Goal: Task Accomplishment & Management: Manage account settings

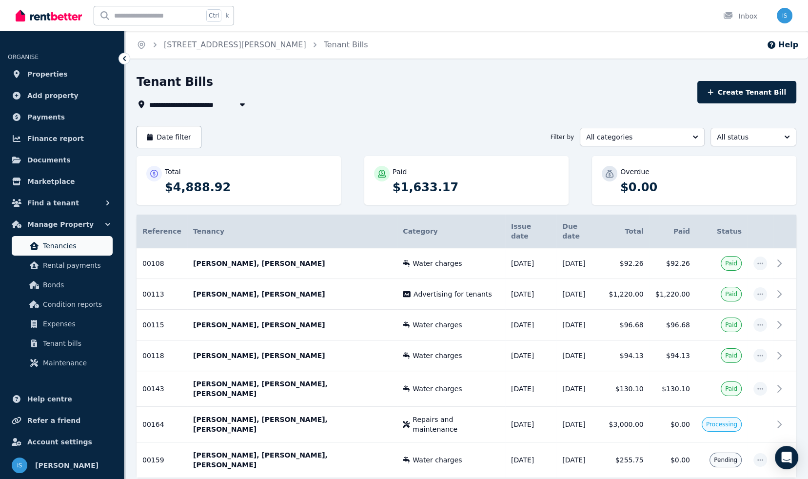
click at [61, 250] on span "Tenancies" at bounding box center [76, 246] width 66 height 12
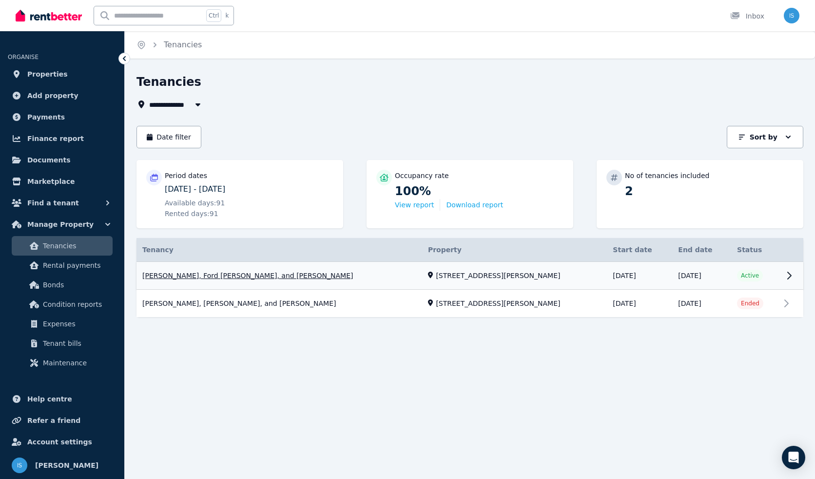
click at [235, 278] on link "View property details" at bounding box center [470, 276] width 667 height 28
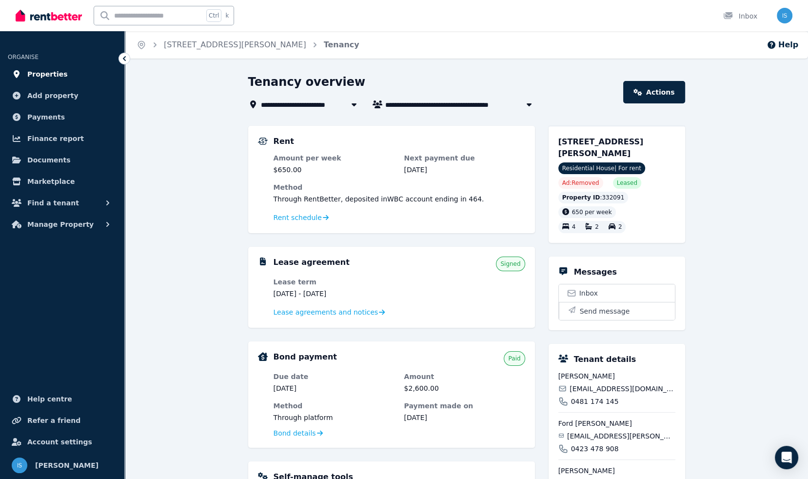
click at [38, 76] on span "Properties" at bounding box center [47, 74] width 40 height 12
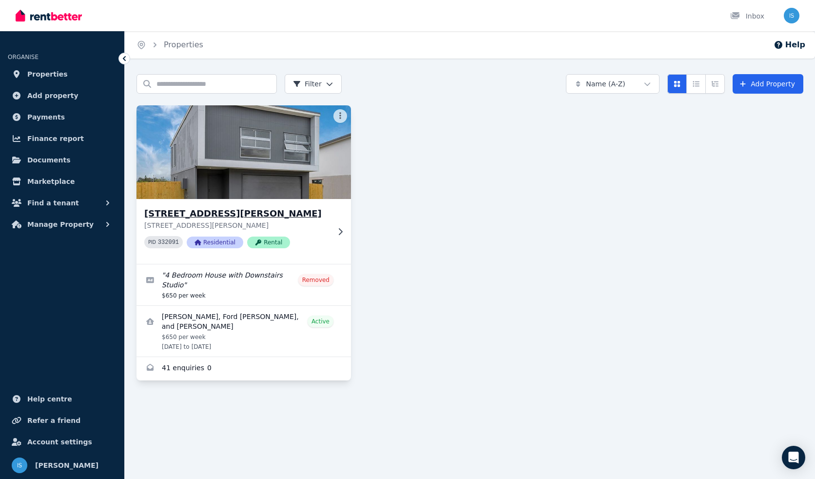
click at [321, 223] on p "[STREET_ADDRESS][PERSON_NAME]" at bounding box center [236, 225] width 185 height 10
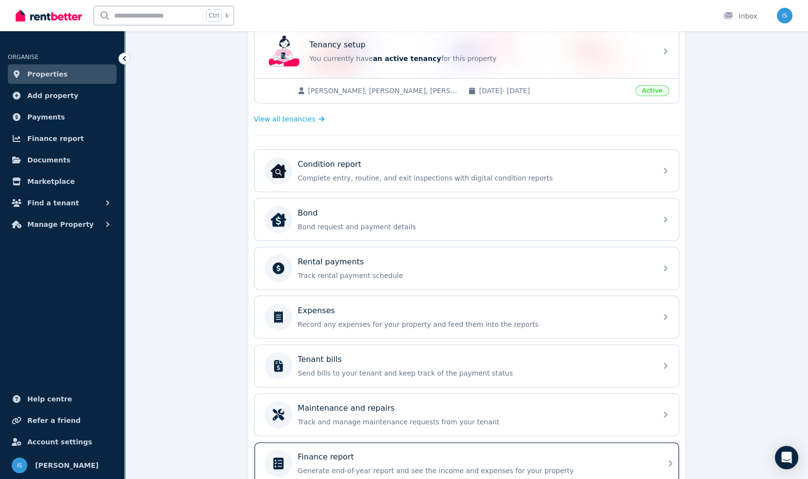
scroll to position [106, 0]
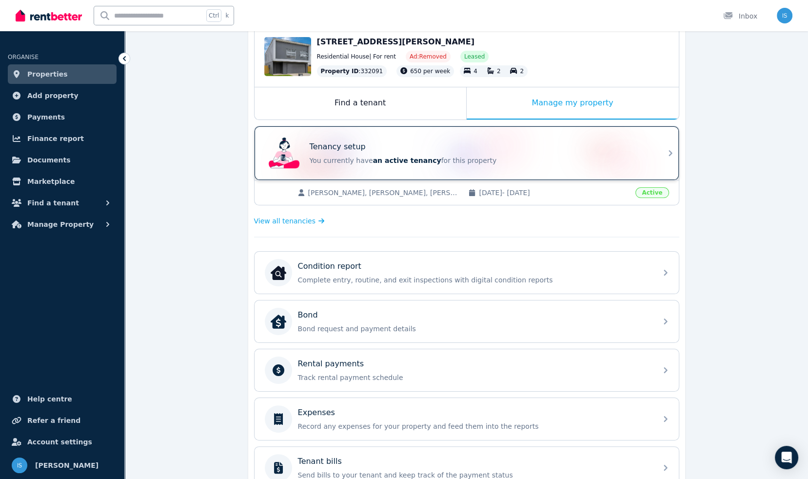
click at [404, 152] on div "Tenancy setup You currently have an active tenancy for this property" at bounding box center [480, 153] width 341 height 24
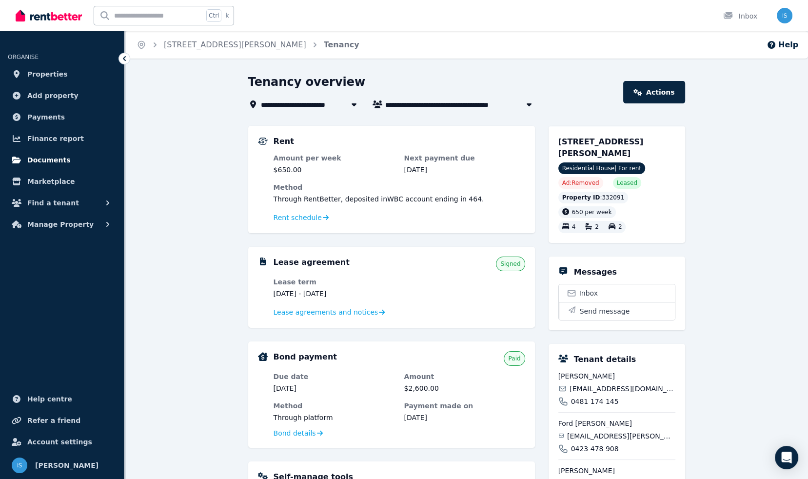
click at [69, 162] on link "Documents" at bounding box center [62, 160] width 109 height 20
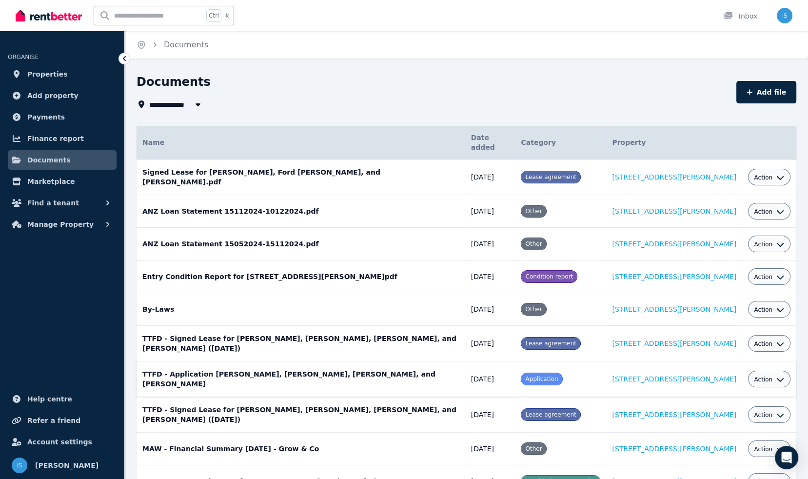
click at [760, 375] on span "Action" at bounding box center [763, 379] width 19 height 8
click at [728, 410] on link "View" at bounding box center [739, 419] width 94 height 18
click at [760, 375] on span "Action" at bounding box center [763, 379] width 19 height 8
click at [735, 445] on link "Delete" at bounding box center [739, 454] width 94 height 18
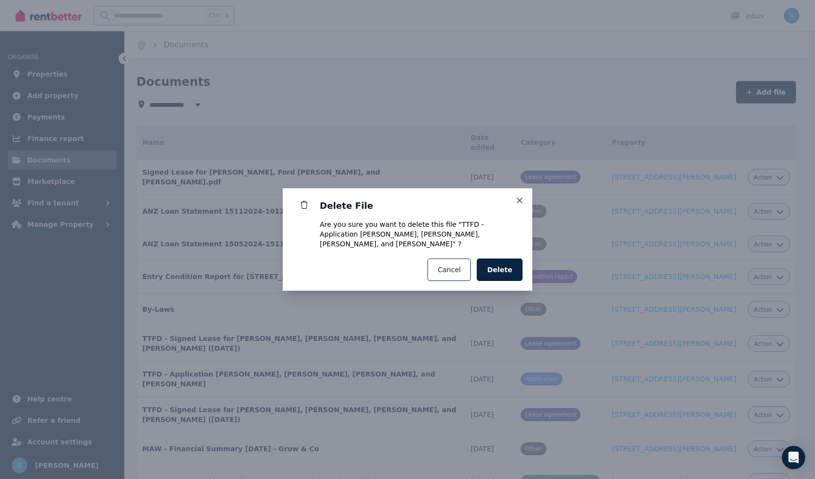
click at [446, 262] on button "Cancel" at bounding box center [449, 269] width 43 height 22
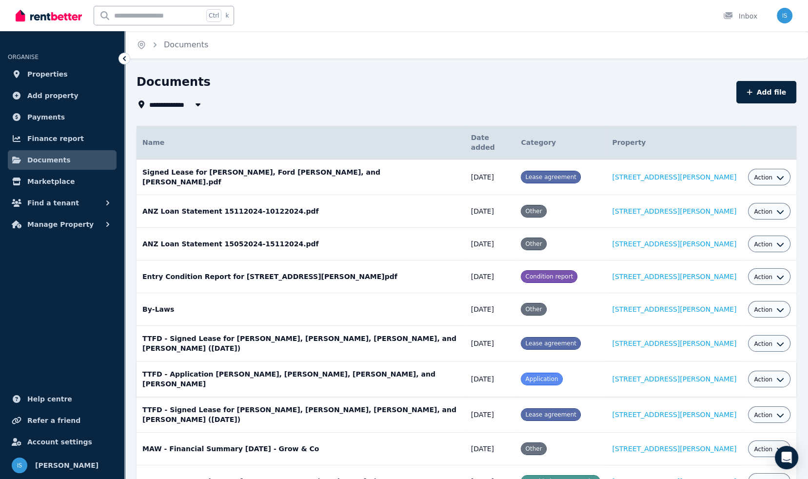
click at [765, 375] on span "Action" at bounding box center [763, 379] width 19 height 8
click at [747, 428] on link "Download" at bounding box center [739, 437] width 94 height 18
click at [759, 375] on span "Action" at bounding box center [763, 379] width 19 height 8
click at [730, 410] on link "View" at bounding box center [739, 419] width 94 height 18
drag, startPoint x: 459, startPoint y: 61, endPoint x: 394, endPoint y: 9, distance: 82.9
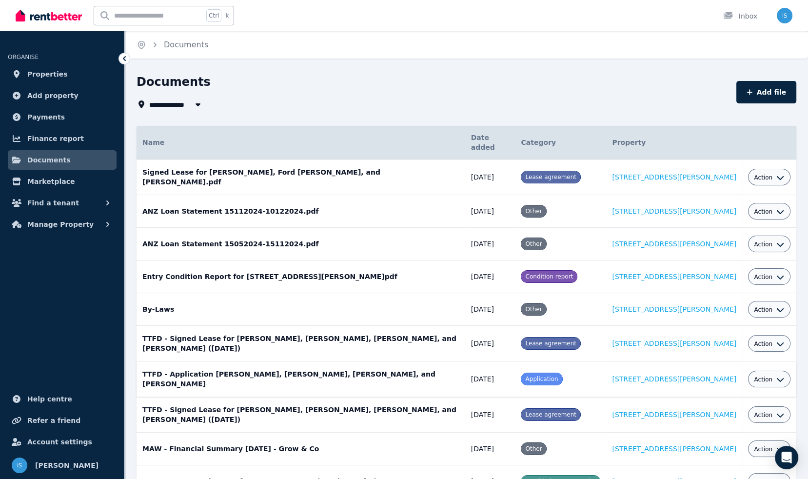
click at [459, 61] on div "**********" at bounding box center [404, 239] width 808 height 479
click at [665, 71] on div "**********" at bounding box center [404, 239] width 808 height 479
click at [281, 375] on td "TTFD - Application Tenielle Popp, ToniMarie Dunick, Ford Popp, and David Madden…" at bounding box center [301, 379] width 329 height 36
click at [777, 378] on icon "button" at bounding box center [780, 380] width 7 height 4
click at [722, 410] on link "View" at bounding box center [739, 419] width 94 height 18
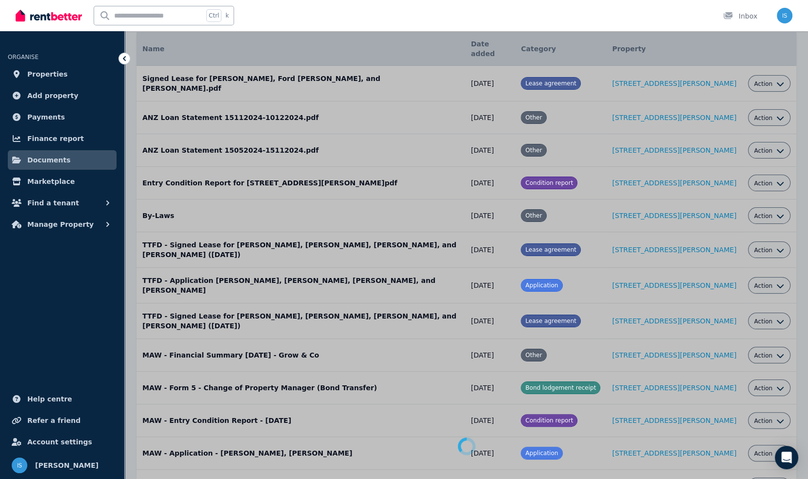
scroll to position [98, 0]
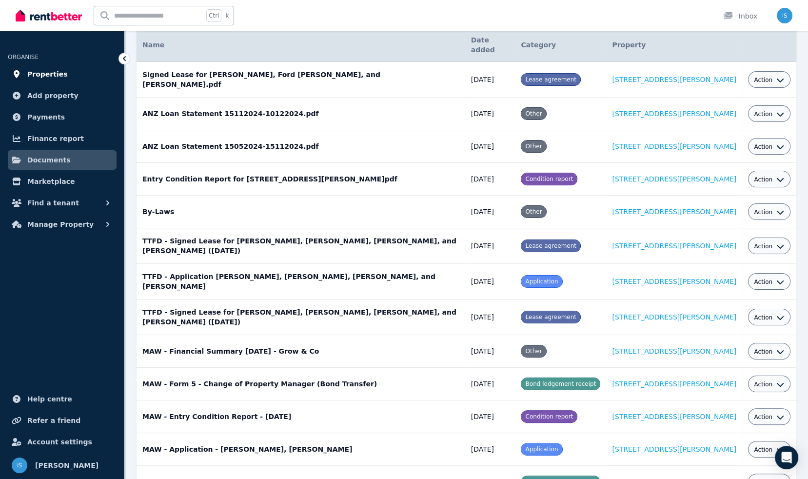
click at [31, 73] on span "Properties" at bounding box center [47, 74] width 40 height 12
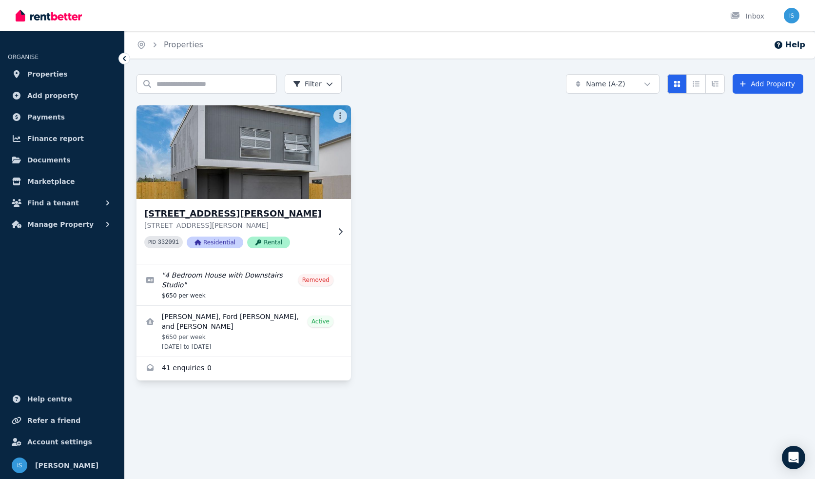
click at [237, 215] on h3 "[STREET_ADDRESS][PERSON_NAME]" at bounding box center [236, 214] width 185 height 14
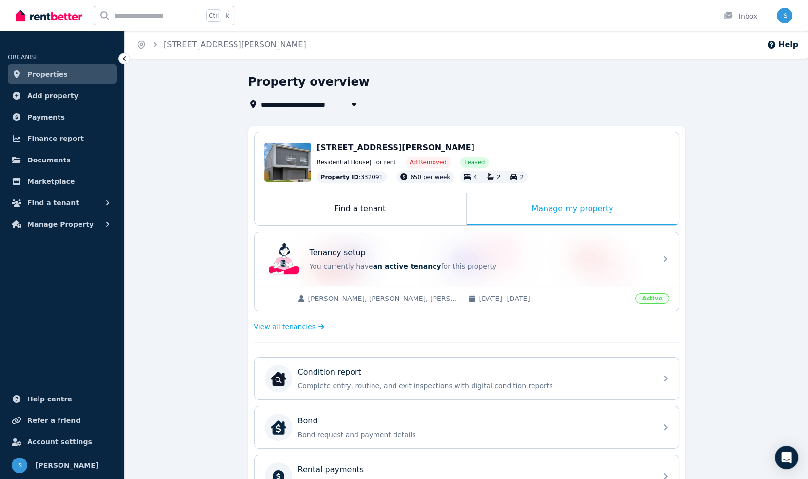
click at [552, 215] on div "Manage my property" at bounding box center [573, 209] width 212 height 32
click at [557, 297] on span "06/11/2024 - 07/11/2025" at bounding box center [554, 299] width 151 height 10
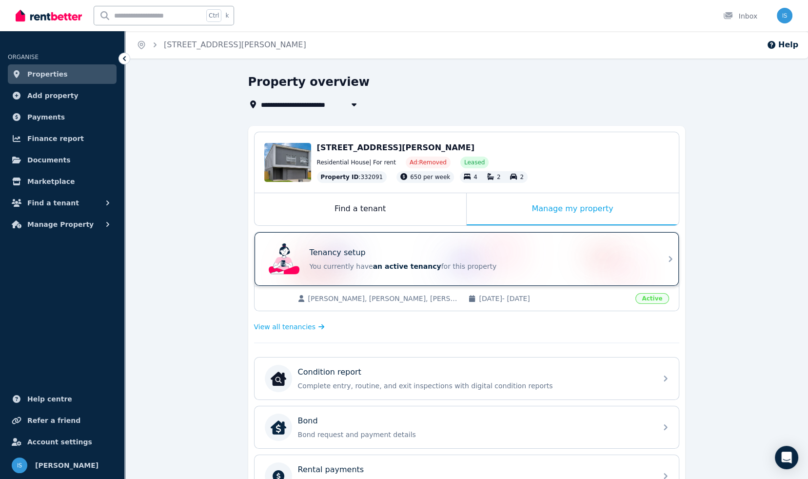
click at [637, 262] on p "You currently have an active tenancy for this property" at bounding box center [480, 266] width 341 height 10
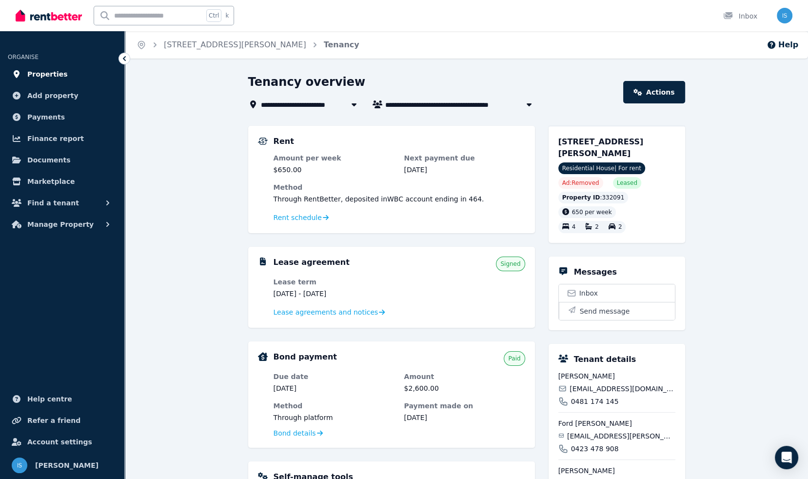
click at [49, 76] on span "Properties" at bounding box center [47, 74] width 40 height 12
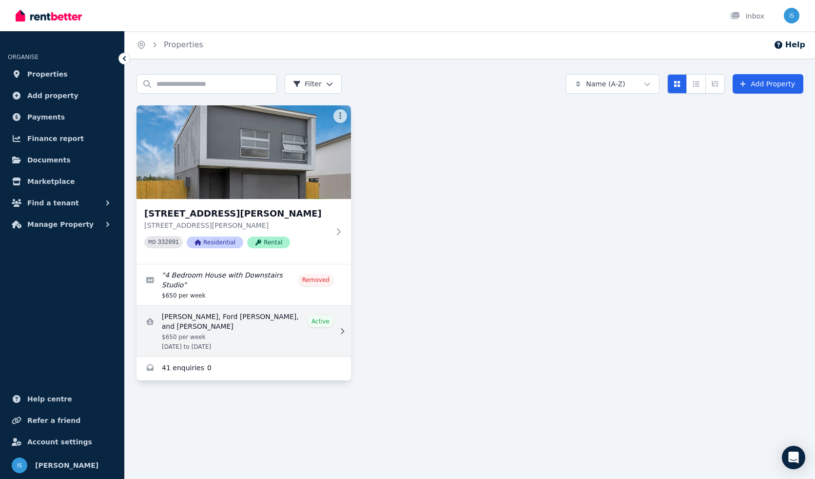
click at [203, 318] on link "View details for Tenielle Popp, Ford Popp, and David Madden" at bounding box center [244, 331] width 215 height 51
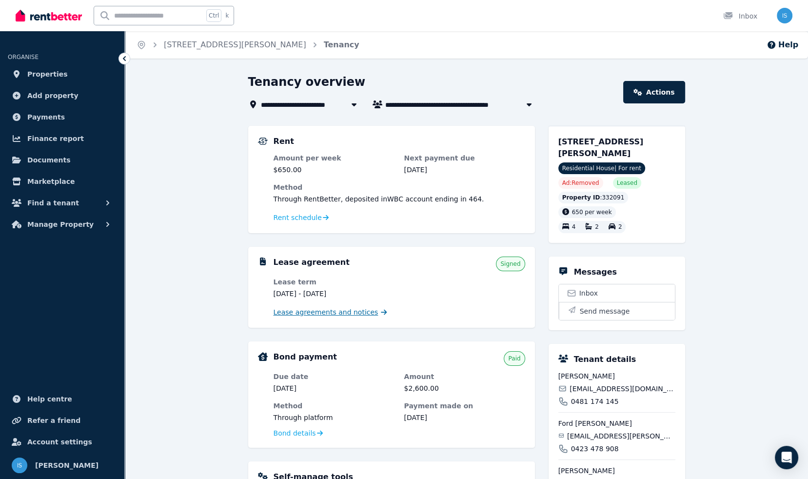
click at [332, 309] on span "Lease agreements and notices" at bounding box center [326, 312] width 105 height 10
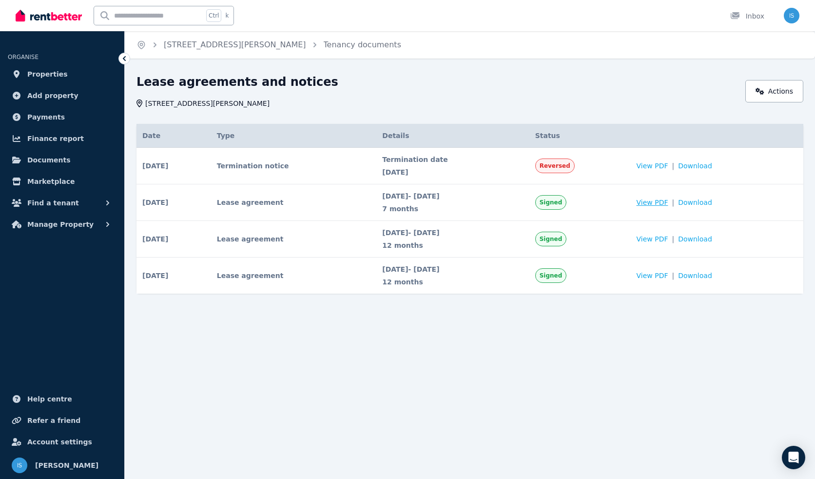
click at [665, 200] on span "View PDF" at bounding box center [653, 202] width 32 height 10
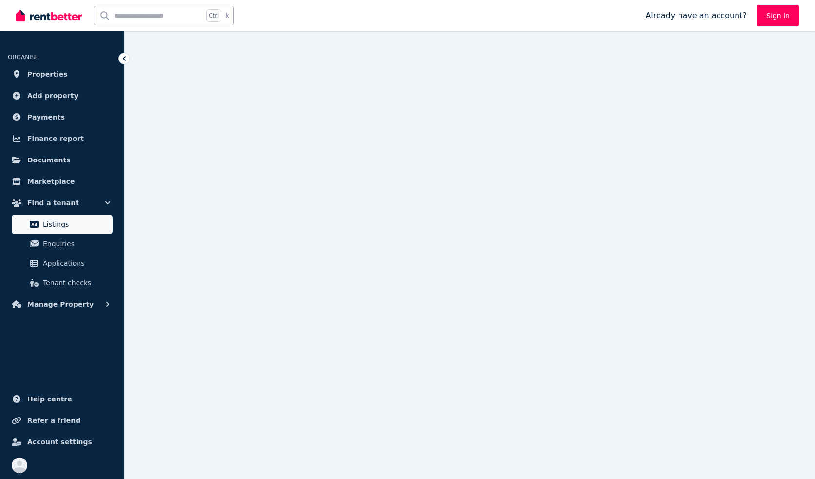
click at [53, 229] on span "Listings" at bounding box center [76, 224] width 66 height 12
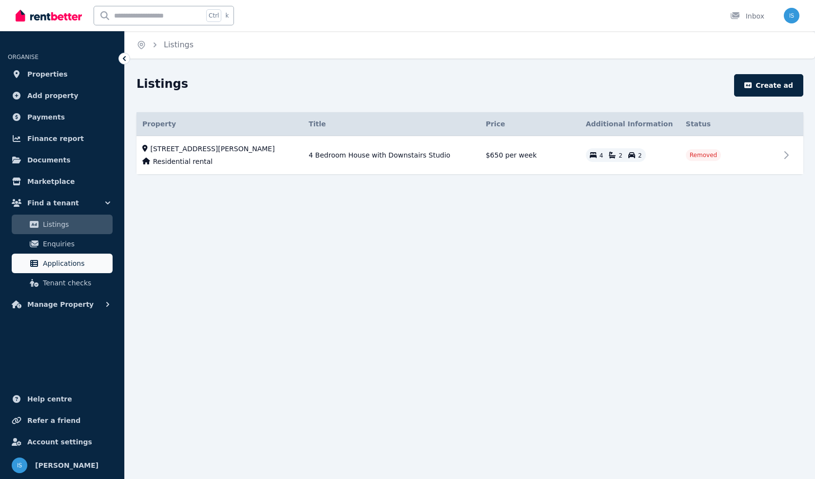
click at [61, 258] on span "Applications" at bounding box center [76, 263] width 66 height 12
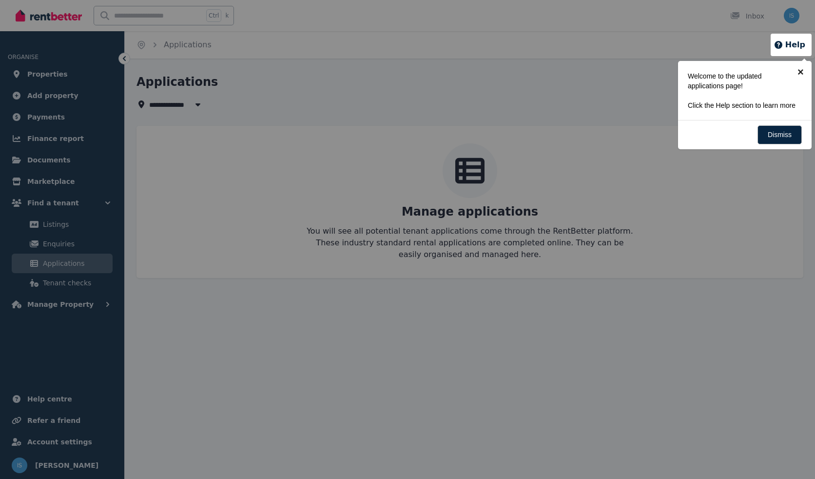
click at [802, 72] on link "×" at bounding box center [801, 72] width 22 height 22
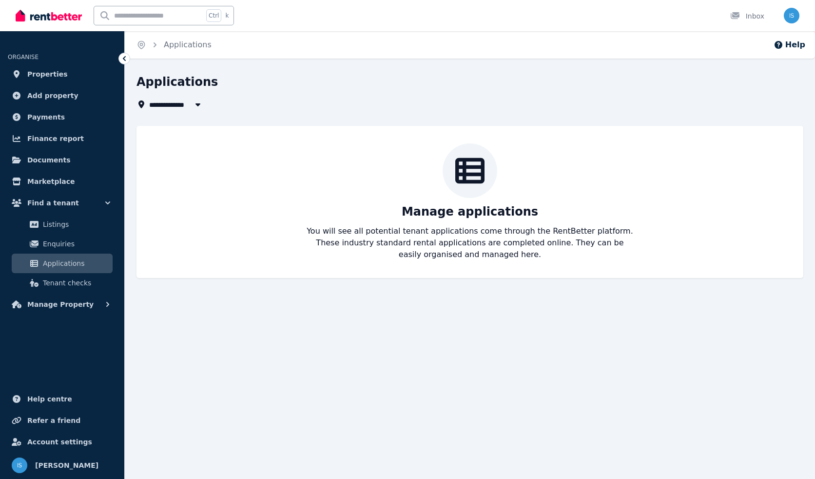
click at [158, 106] on span "All Properties" at bounding box center [180, 104] width 63 height 12
click at [174, 146] on li "[STREET_ADDRESS][PERSON_NAME]" at bounding box center [210, 141] width 122 height 18
type input "**********"
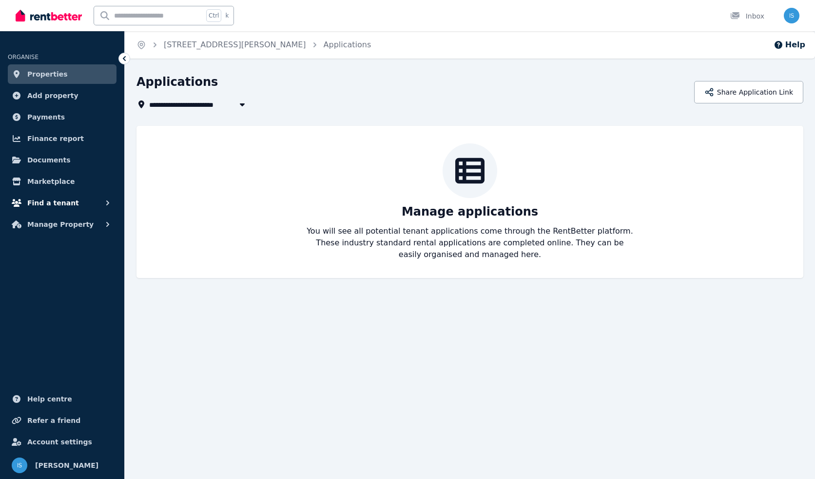
click at [37, 203] on span "Find a tenant" at bounding box center [53, 203] width 52 height 12
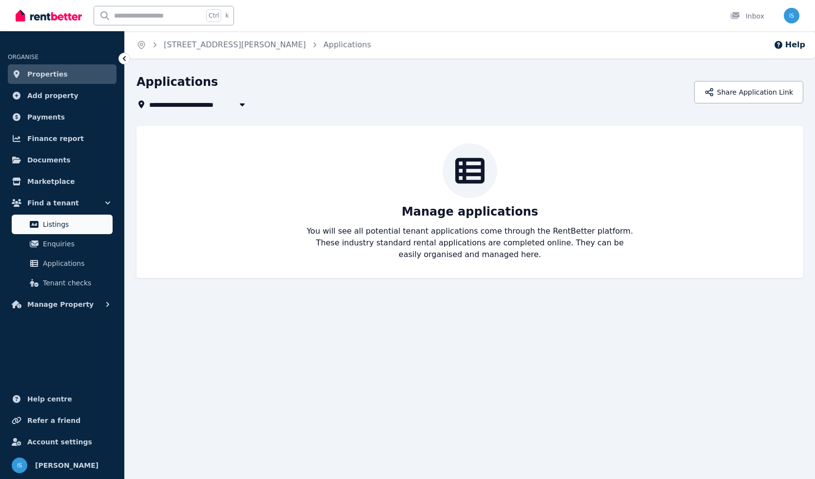
click at [64, 228] on span "Listings" at bounding box center [76, 224] width 66 height 12
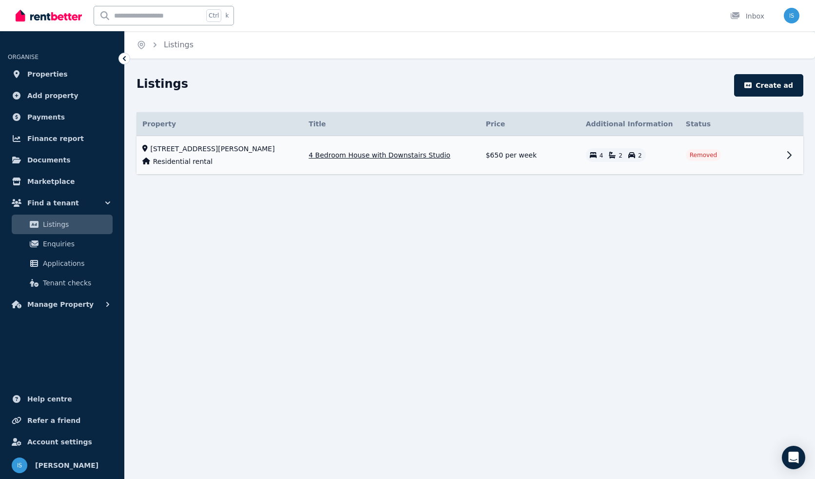
click at [236, 154] on td "[STREET_ADDRESS][PERSON_NAME] Residential rental" at bounding box center [220, 155] width 166 height 39
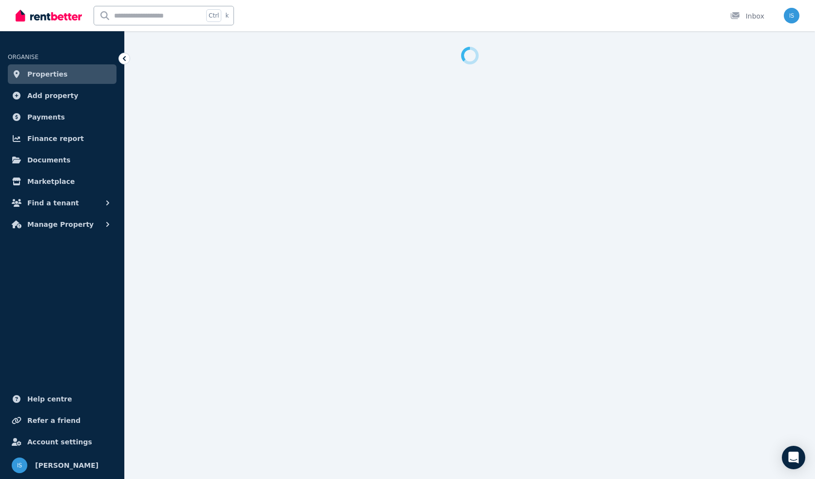
select select "**********"
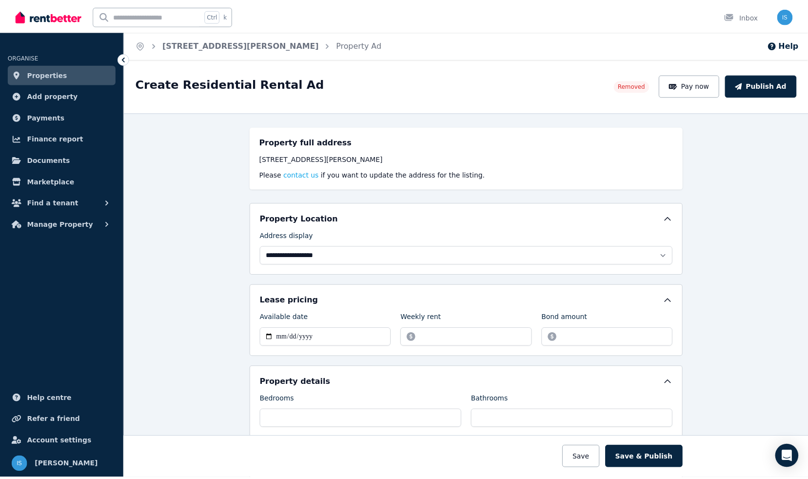
scroll to position [244, 0]
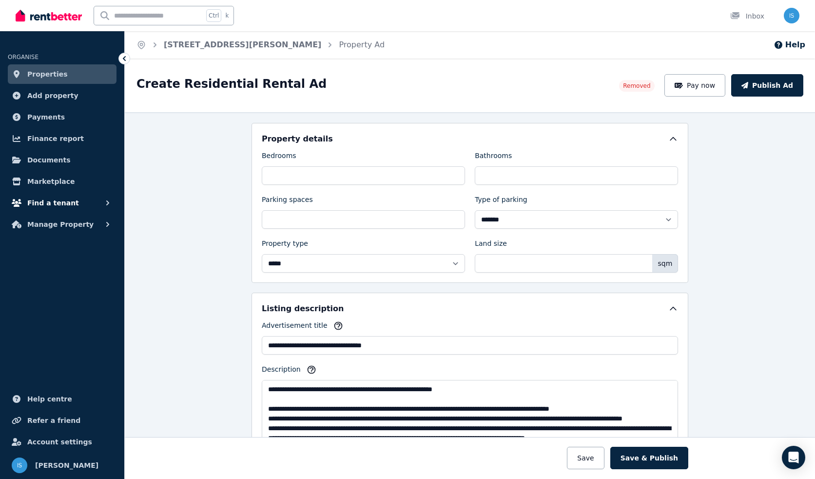
click at [55, 203] on span "Find a tenant" at bounding box center [53, 203] width 52 height 12
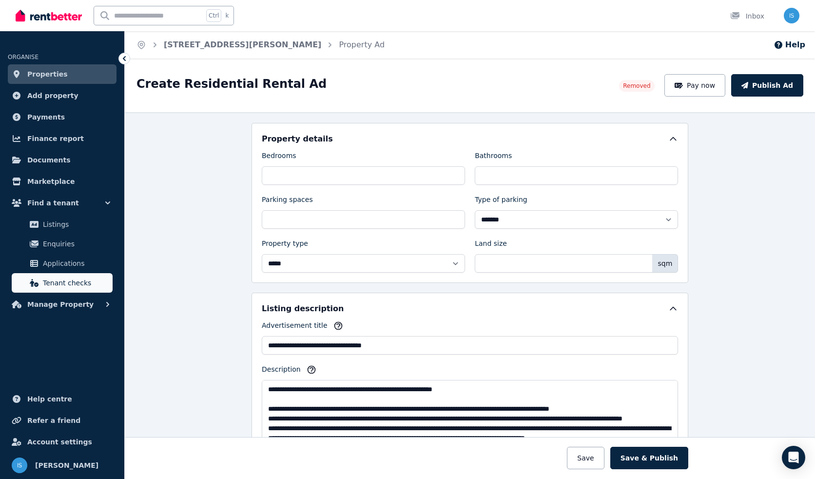
click at [68, 282] on span "Tenant checks" at bounding box center [76, 283] width 66 height 12
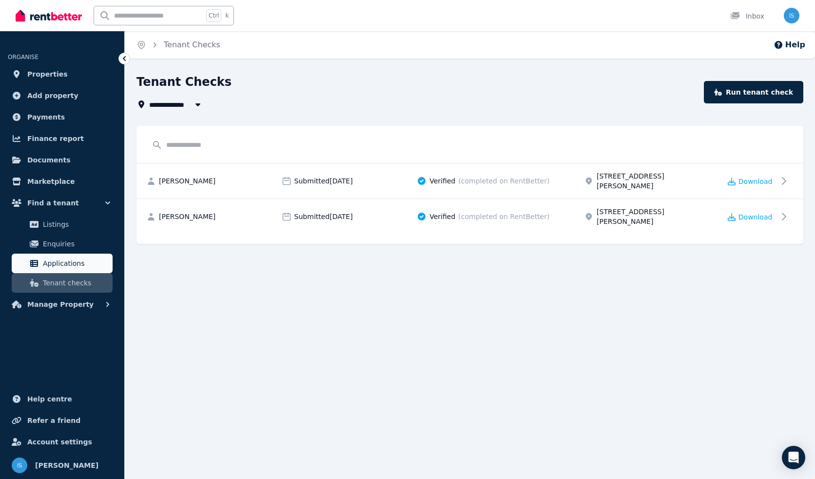
click at [72, 266] on span "Applications" at bounding box center [76, 263] width 66 height 12
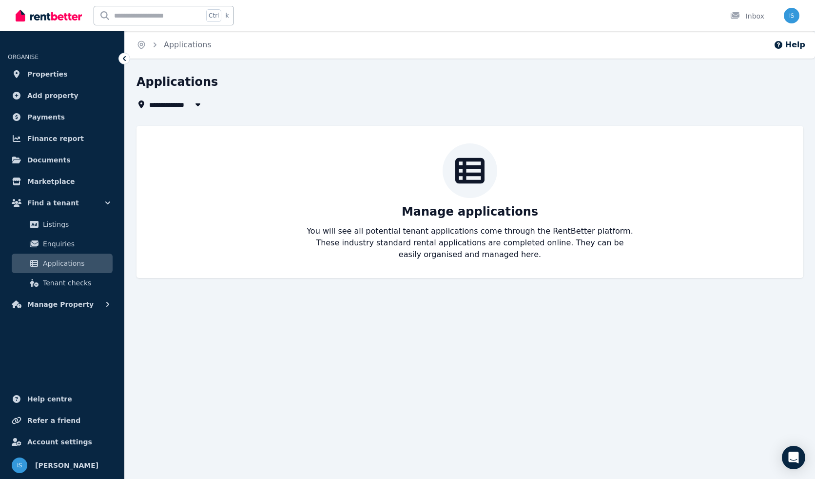
click at [166, 102] on span "All Properties" at bounding box center [180, 104] width 63 height 12
type input "**********"
click at [170, 141] on span "[STREET_ADDRESS][PERSON_NAME]" at bounding box center [204, 141] width 98 height 10
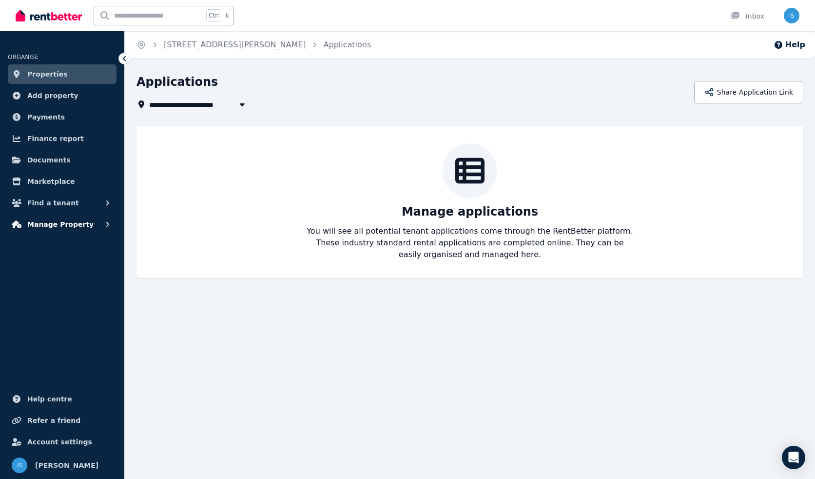
click at [60, 223] on span "Manage Property" at bounding box center [60, 224] width 66 height 12
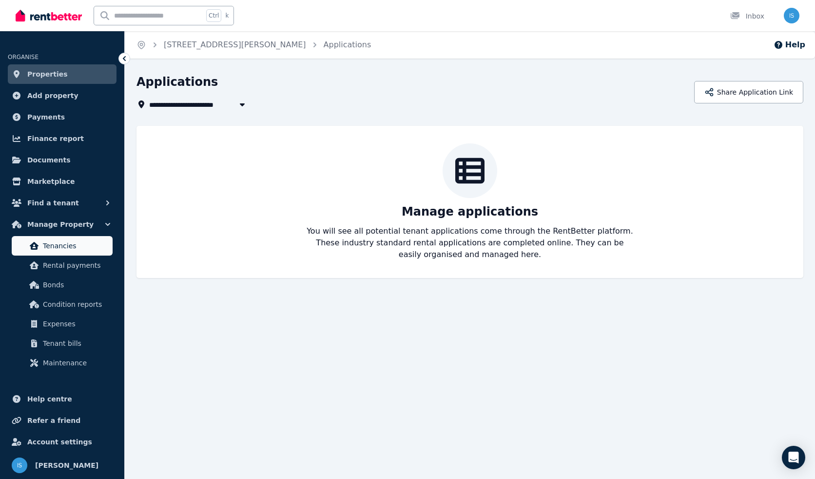
click at [57, 250] on span "Tenancies" at bounding box center [76, 246] width 66 height 12
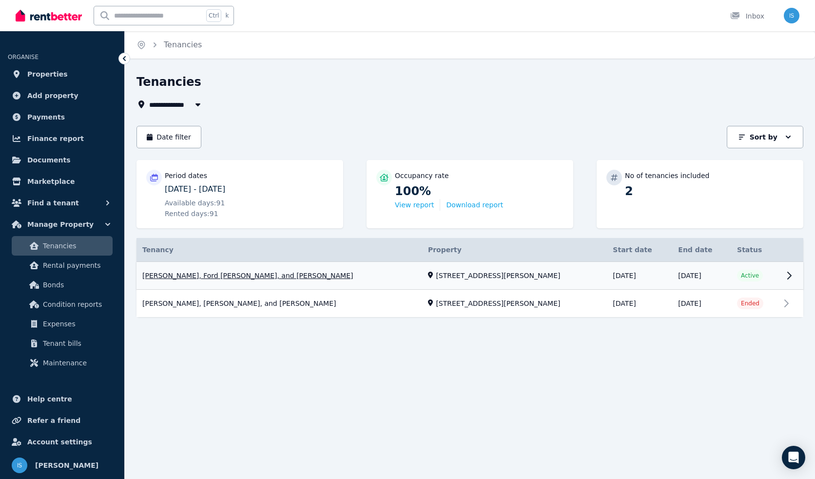
click at [378, 281] on link "View property details" at bounding box center [470, 276] width 667 height 28
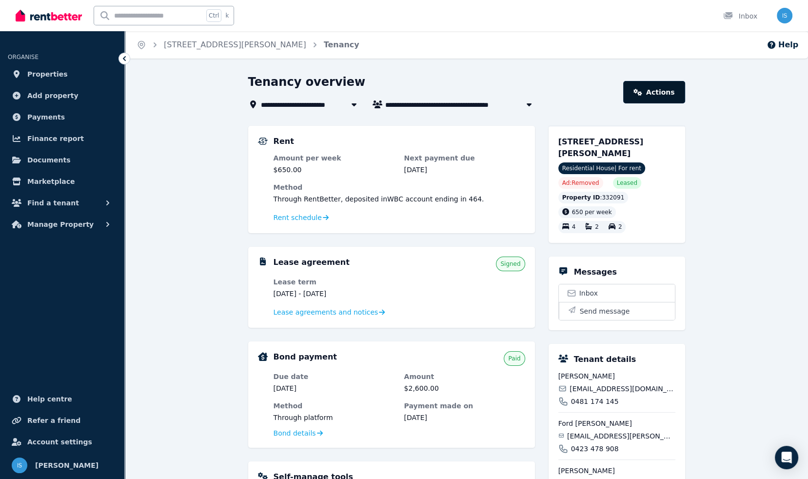
click at [675, 86] on link "Actions" at bounding box center [653, 92] width 61 height 22
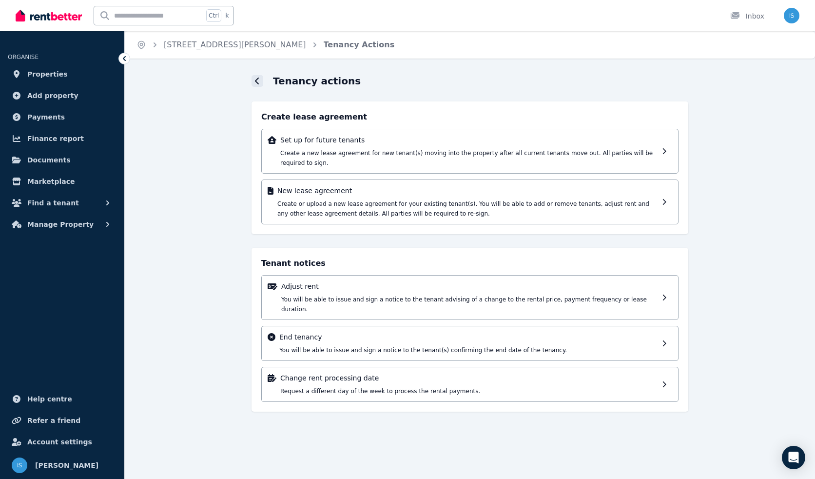
click at [258, 84] on icon at bounding box center [257, 81] width 5 height 8
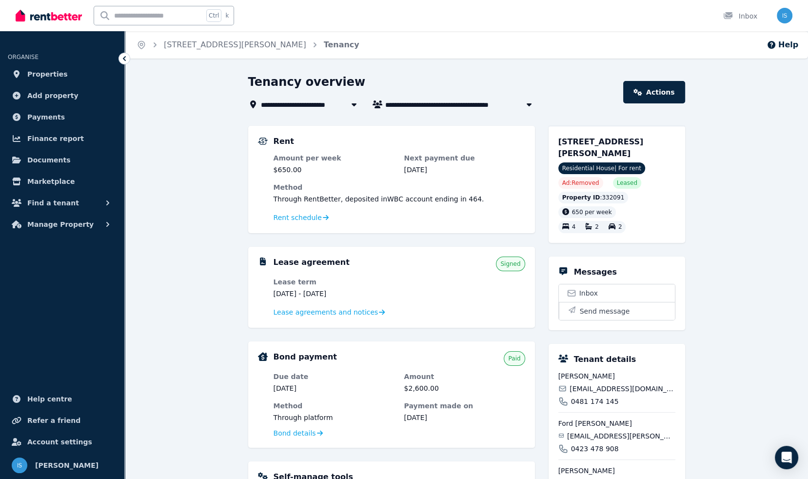
click at [288, 105] on span "[STREET_ADDRESS][PERSON_NAME]" at bounding box center [332, 104] width 142 height 12
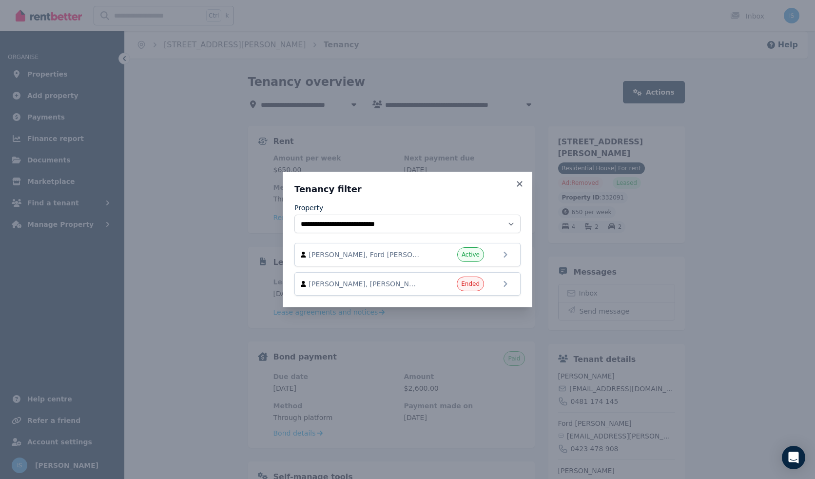
click at [223, 171] on div "**********" at bounding box center [407, 239] width 815 height 479
click at [522, 185] on icon at bounding box center [520, 183] width 10 height 9
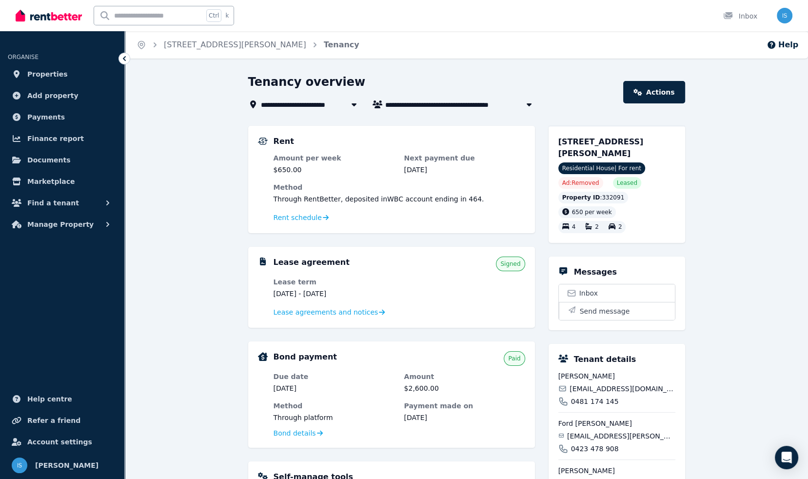
click at [480, 108] on span "[PERSON_NAME], Ford [PERSON_NAME], and [PERSON_NAME]" at bounding box center [463, 104] width 156 height 12
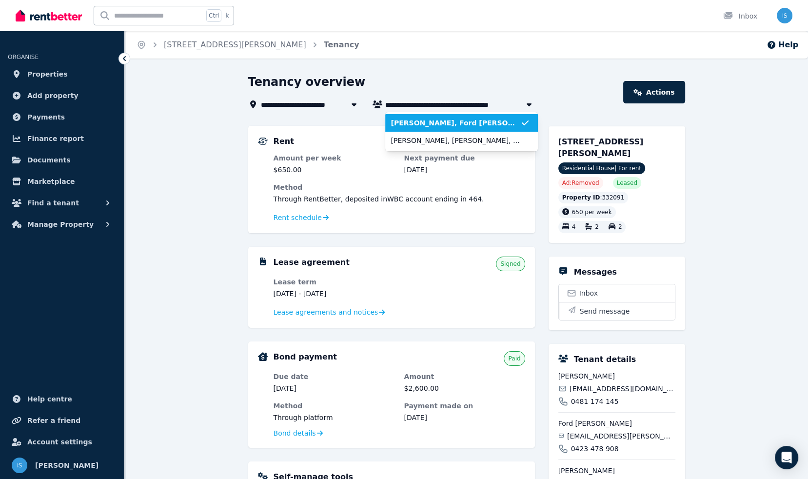
click at [480, 108] on span "[PERSON_NAME], Ford [PERSON_NAME], and [PERSON_NAME]" at bounding box center [463, 104] width 156 height 12
type input "**********"
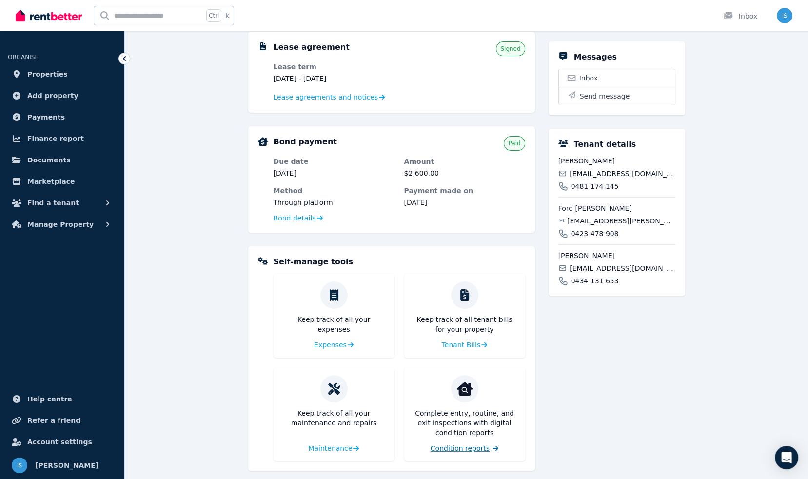
scroll to position [224, 0]
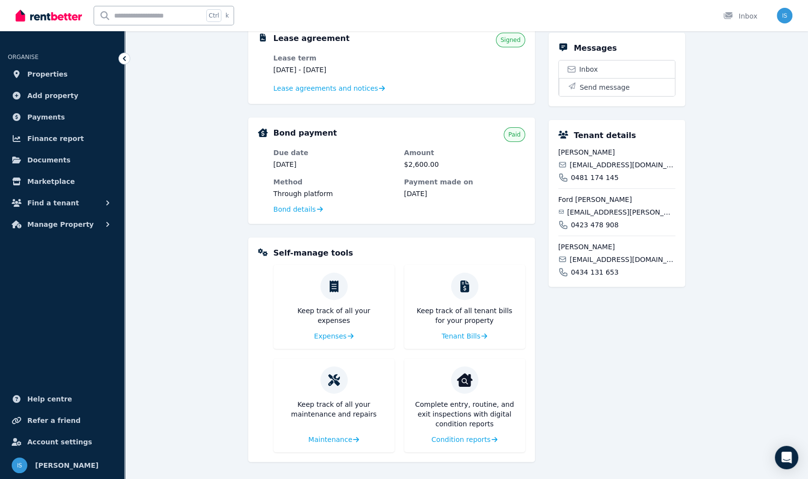
click at [603, 160] on span "[EMAIL_ADDRESS][DOMAIN_NAME]" at bounding box center [622, 165] width 105 height 10
click at [577, 221] on span "0423 478 908" at bounding box center [595, 225] width 48 height 10
click at [48, 224] on span "Manage Property" at bounding box center [60, 224] width 66 height 12
click at [58, 197] on span "Find a tenant" at bounding box center [53, 203] width 52 height 12
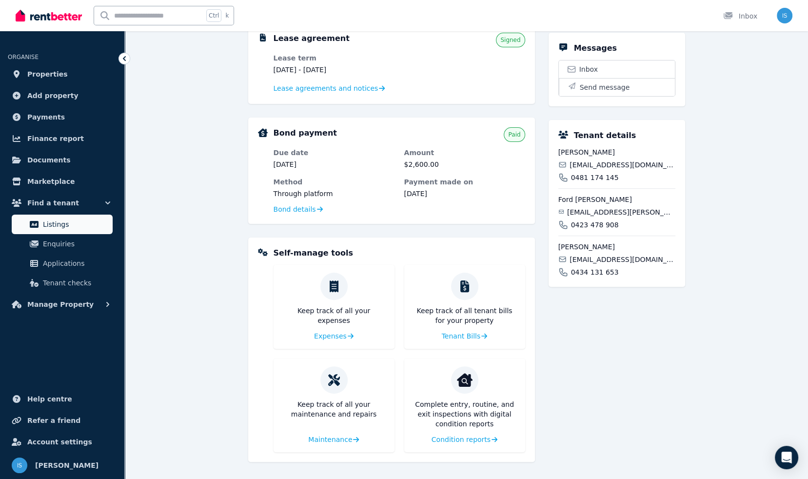
click at [48, 227] on span "Listings" at bounding box center [76, 224] width 66 height 12
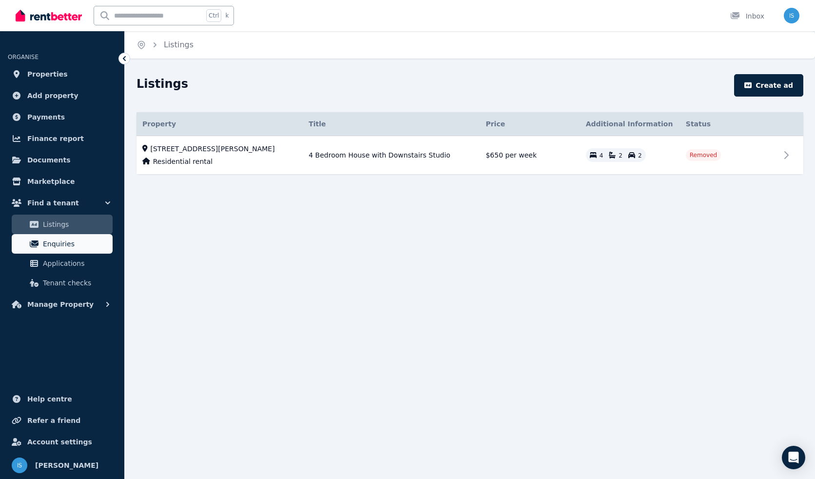
click at [47, 242] on span "Enquiries" at bounding box center [76, 244] width 66 height 12
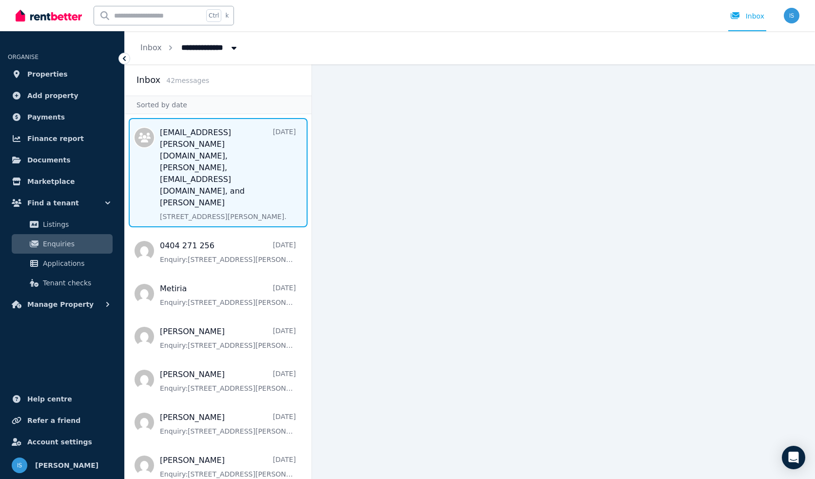
click at [174, 149] on span "Message list" at bounding box center [218, 172] width 187 height 109
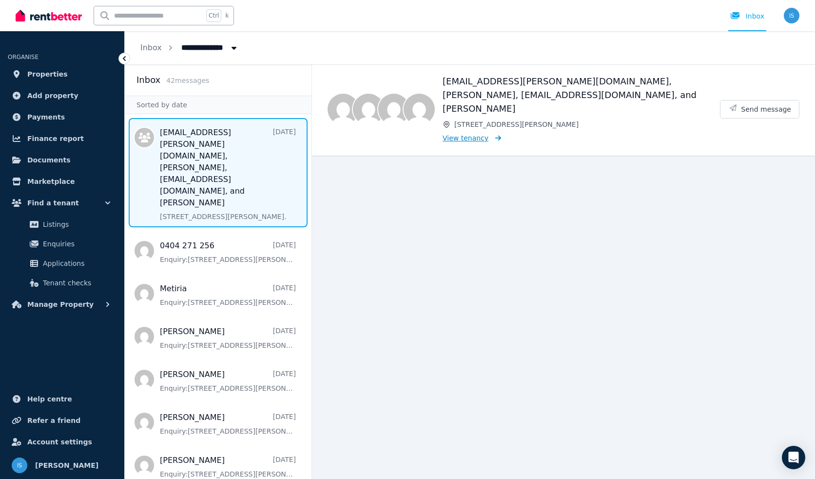
click at [472, 133] on span "View tenancy" at bounding box center [466, 138] width 46 height 10
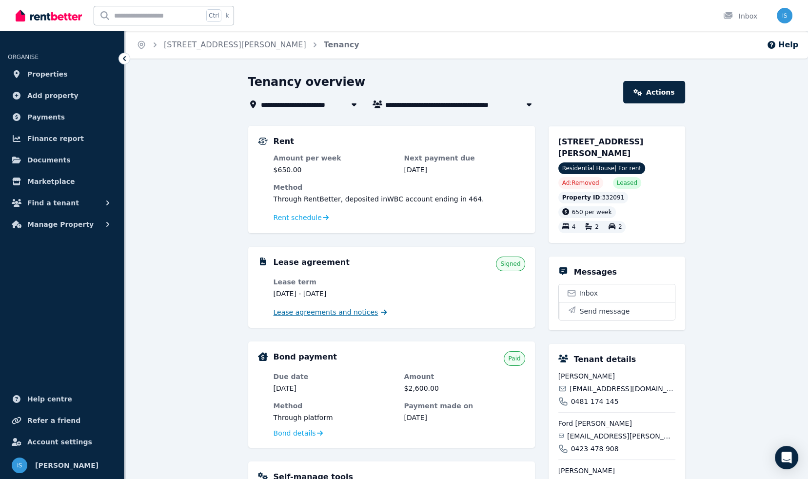
click at [340, 311] on span "Lease agreements and notices" at bounding box center [326, 312] width 105 height 10
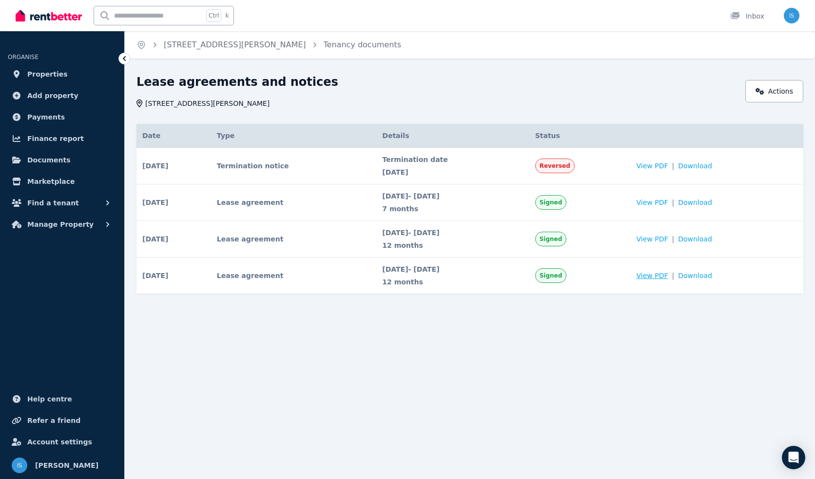
click at [667, 275] on span "View PDF" at bounding box center [653, 276] width 32 height 10
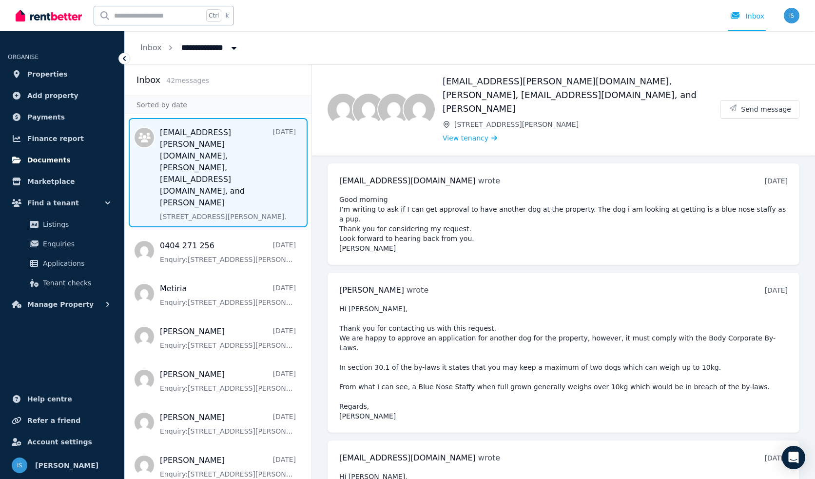
click at [48, 162] on span "Documents" at bounding box center [48, 160] width 43 height 12
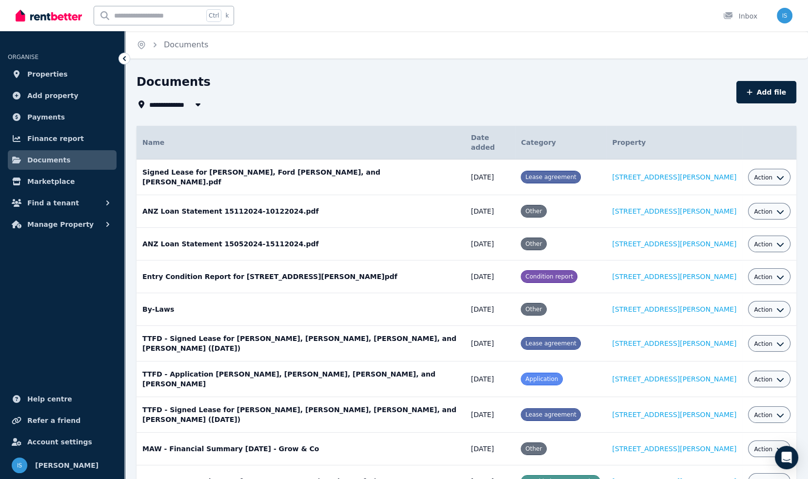
click at [566, 141] on th "Category" at bounding box center [560, 143] width 91 height 34
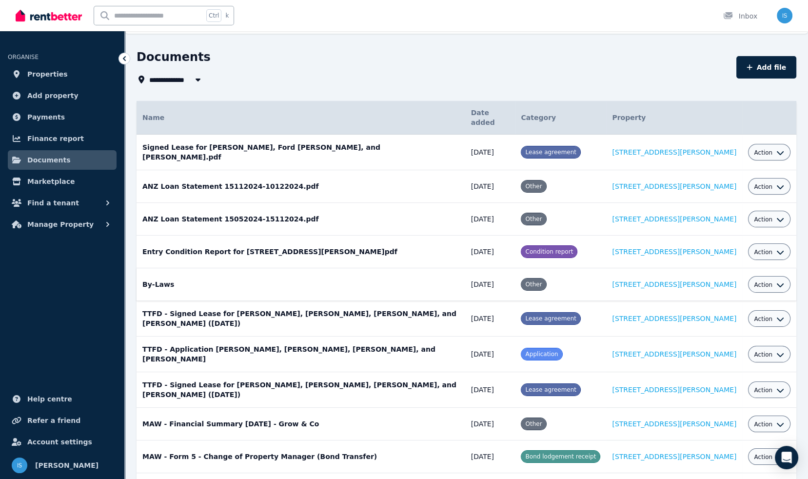
scroll to position [49, 0]
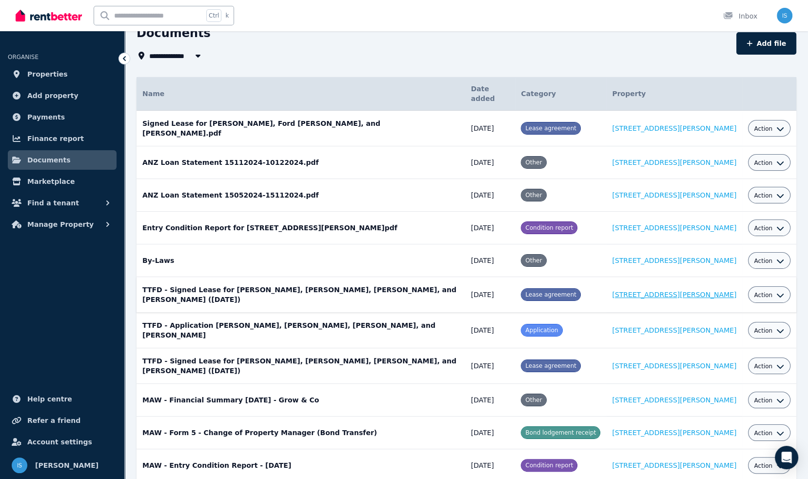
click at [682, 291] on link "[STREET_ADDRESS][PERSON_NAME]" at bounding box center [674, 295] width 124 height 8
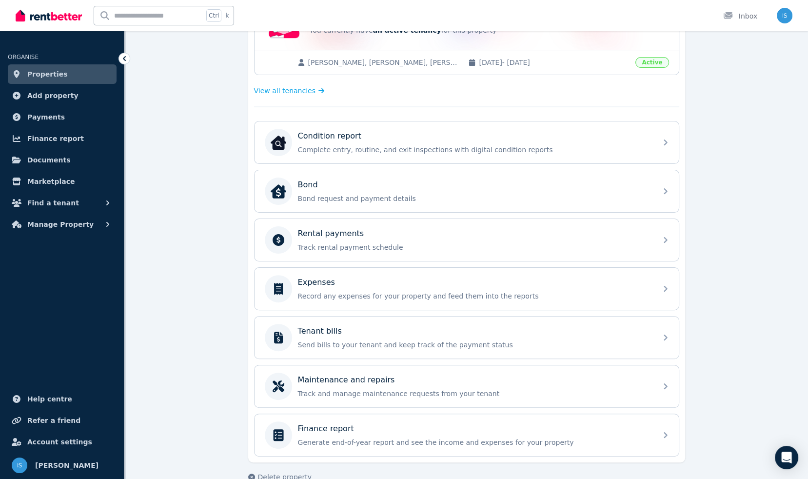
scroll to position [252, 0]
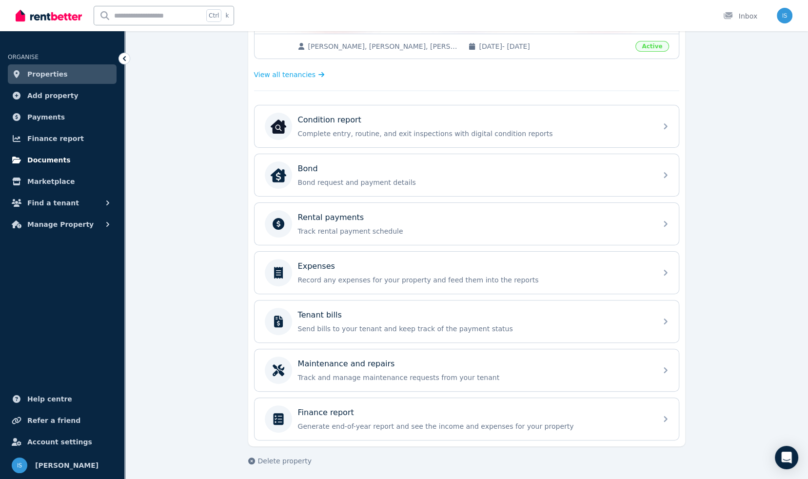
click at [62, 152] on link "Documents" at bounding box center [62, 160] width 109 height 20
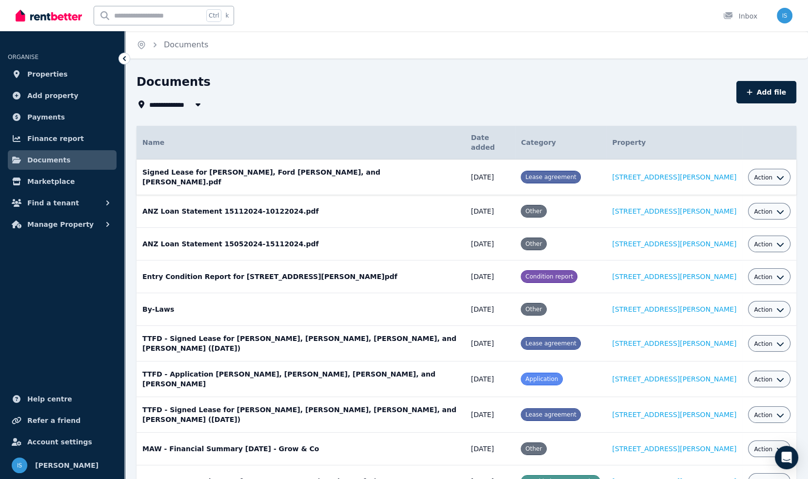
click at [757, 174] on span "Action" at bounding box center [763, 178] width 19 height 8
click at [743, 193] on link "Edit" at bounding box center [739, 200] width 94 height 18
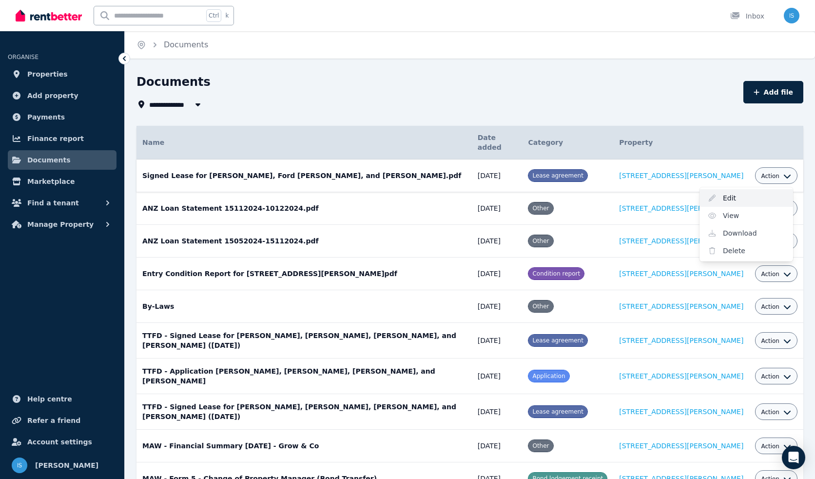
select select "**********"
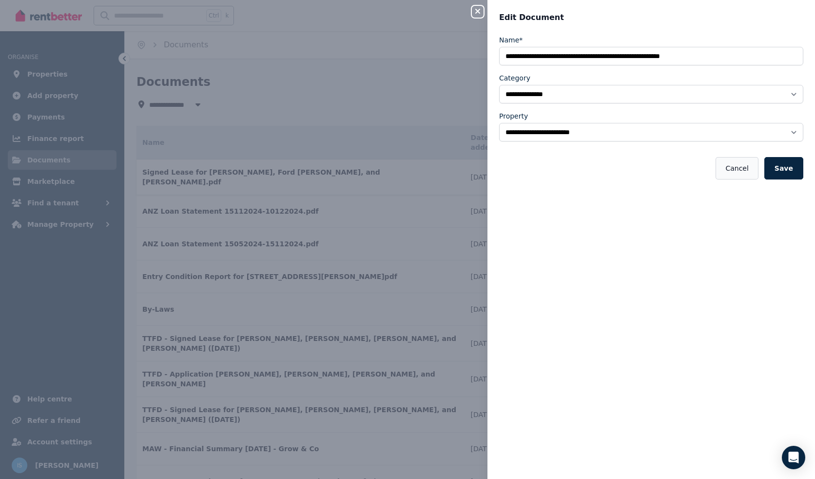
click at [733, 174] on button "Cancel" at bounding box center [737, 168] width 42 height 22
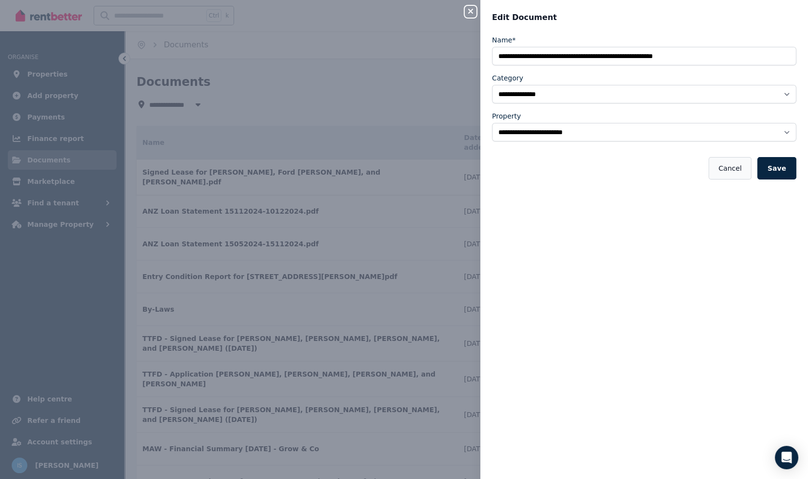
select select "*****"
select select
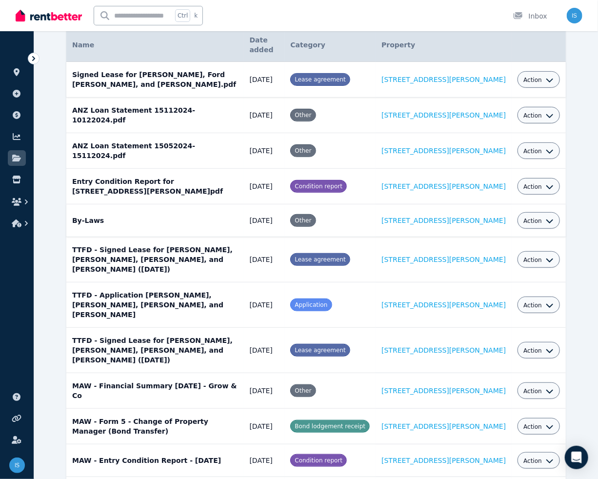
scroll to position [49, 0]
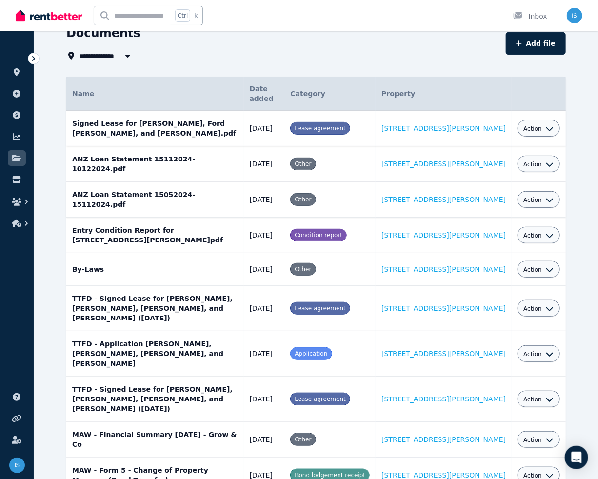
click at [370, 196] on div "Other" at bounding box center [329, 199] width 79 height 13
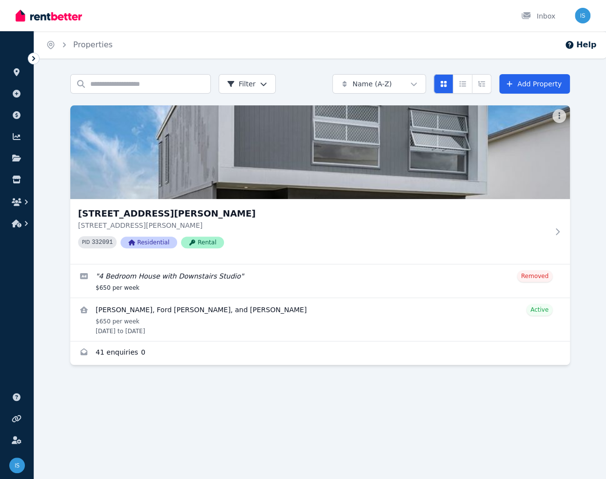
click at [34, 59] on icon at bounding box center [33, 58] width 3 height 5
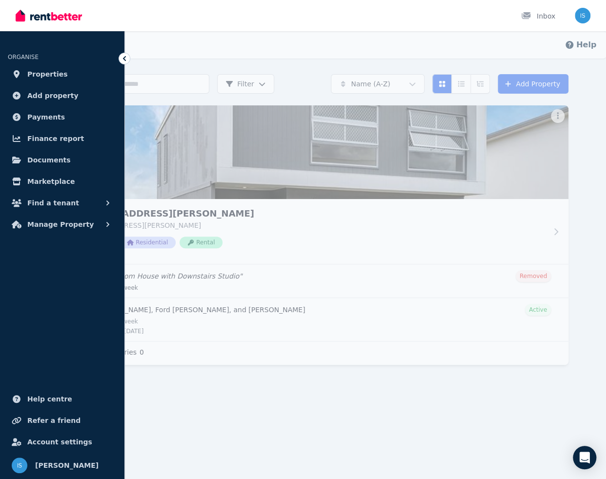
click at [122, 59] on icon at bounding box center [124, 59] width 10 height 10
